Goal: Task Accomplishment & Management: Manage account settings

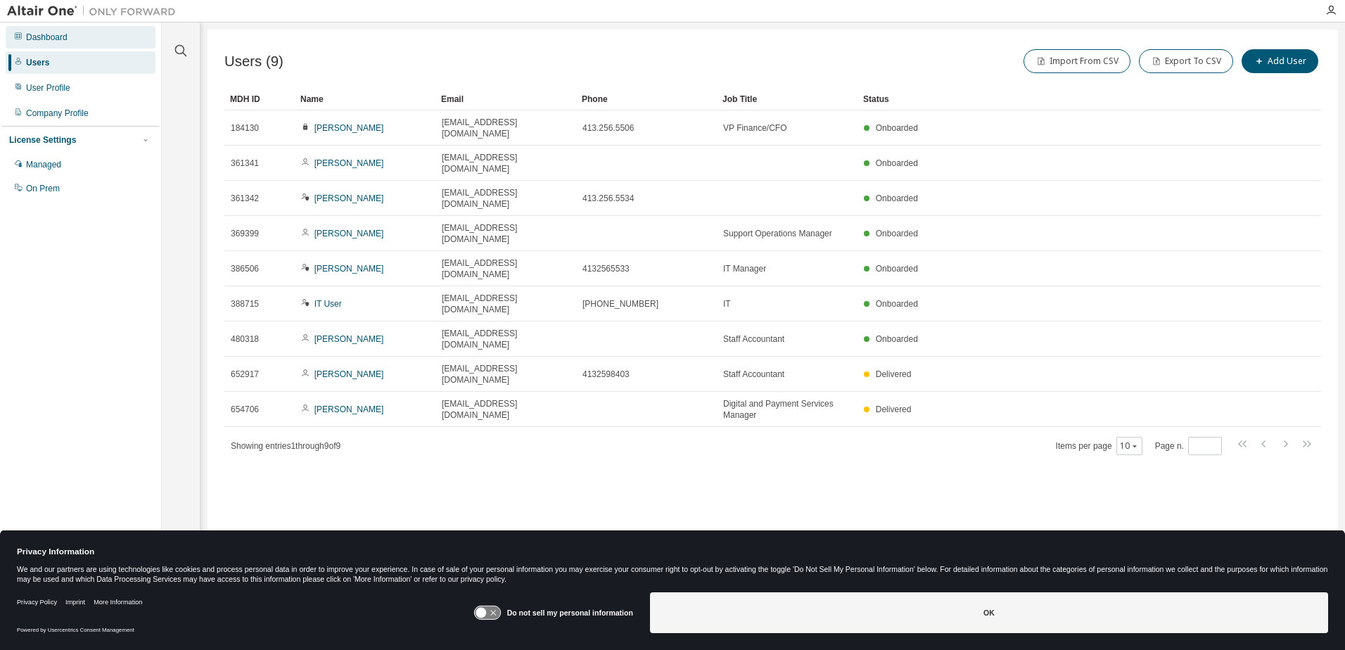
click at [42, 36] on div "Dashboard" at bounding box center [47, 37] width 42 height 11
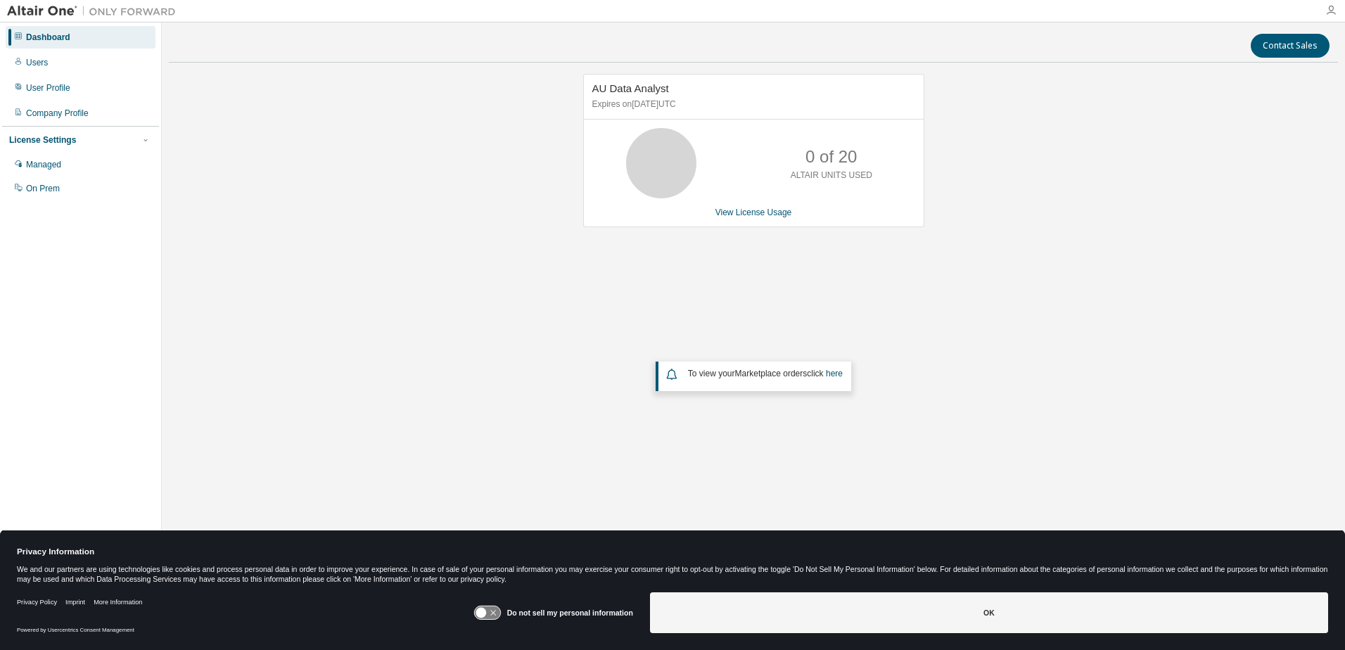
click at [1330, 13] on icon "button" at bounding box center [1331, 10] width 11 height 11
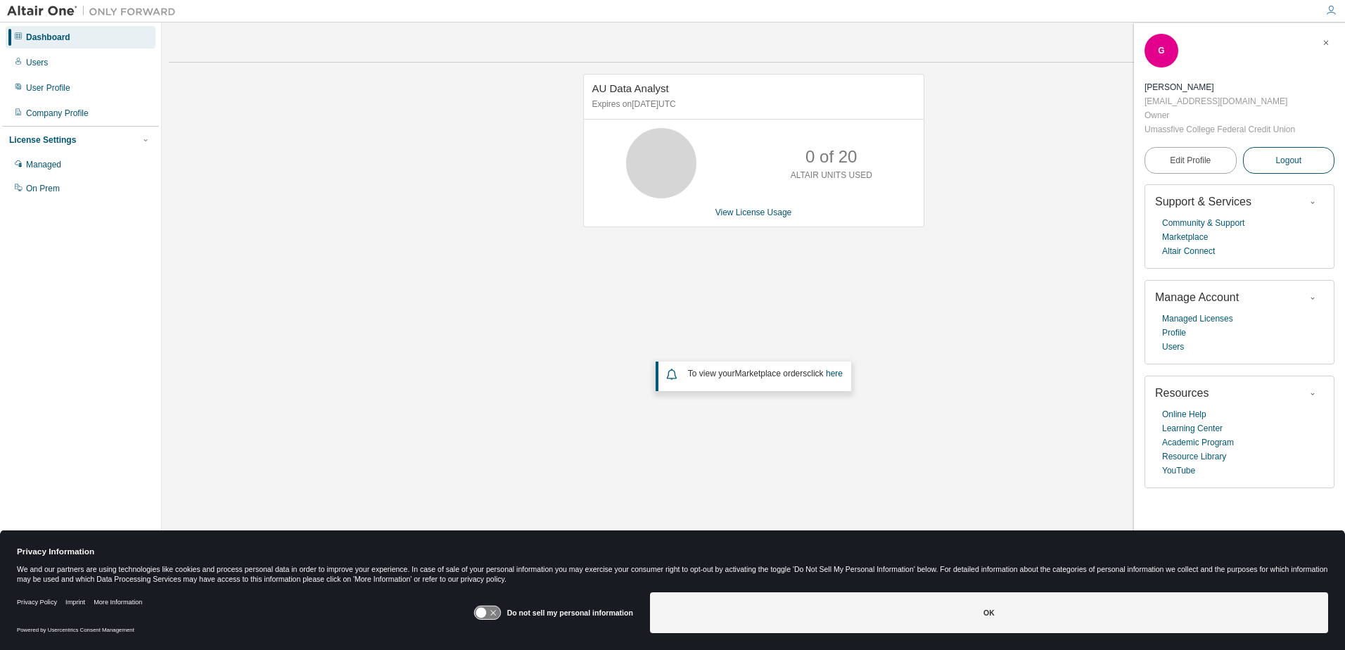
click at [1265, 161] on button "Logout" at bounding box center [1289, 160] width 92 height 27
